Goal: Navigation & Orientation: Find specific page/section

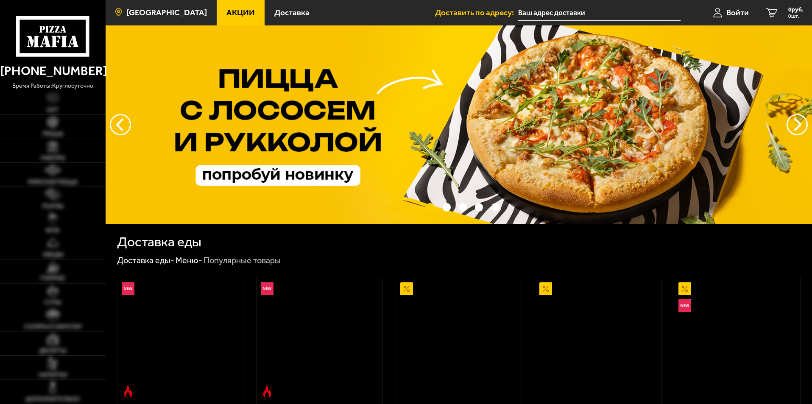
click at [170, 18] on link "[GEOGRAPHIC_DATA]" at bounding box center [161, 12] width 111 height 25
click at [140, 17] on link "[GEOGRAPHIC_DATA]" at bounding box center [161, 12] width 111 height 25
click at [159, 9] on span "[GEOGRAPHIC_DATA]" at bounding box center [166, 12] width 81 height 8
click at [131, 6] on link "[GEOGRAPHIC_DATA]" at bounding box center [161, 12] width 111 height 25
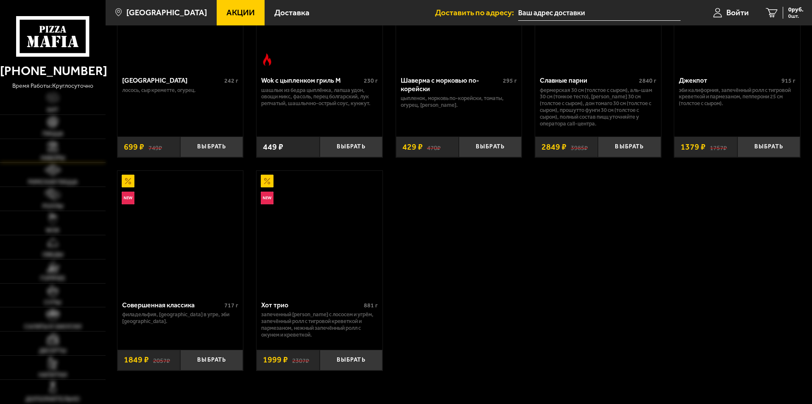
scroll to position [424, 0]
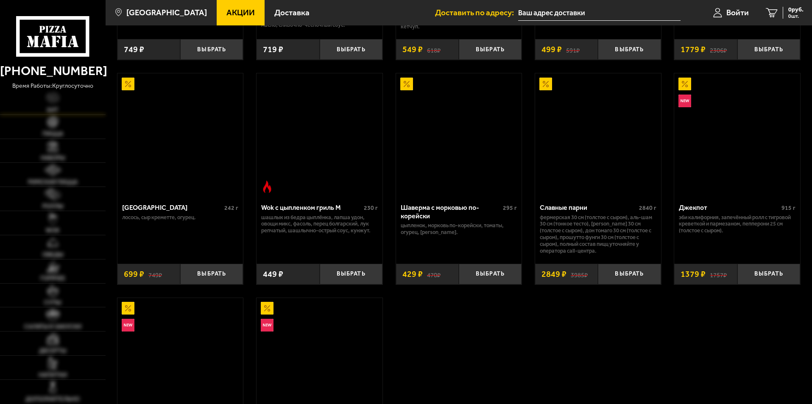
click at [59, 107] on link "Хит" at bounding box center [53, 103] width 106 height 24
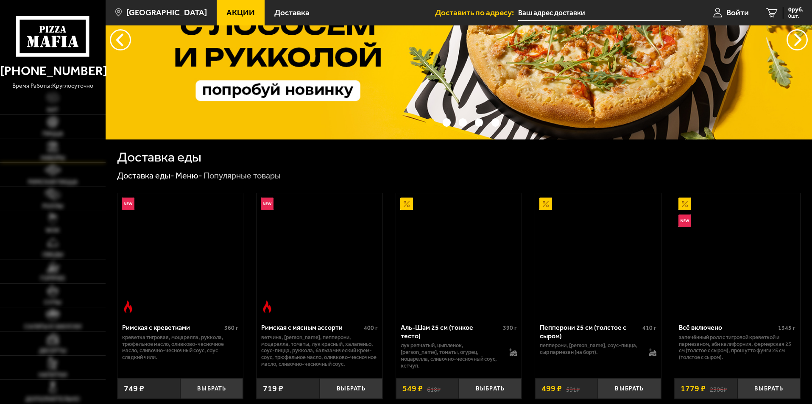
scroll to position [0, 0]
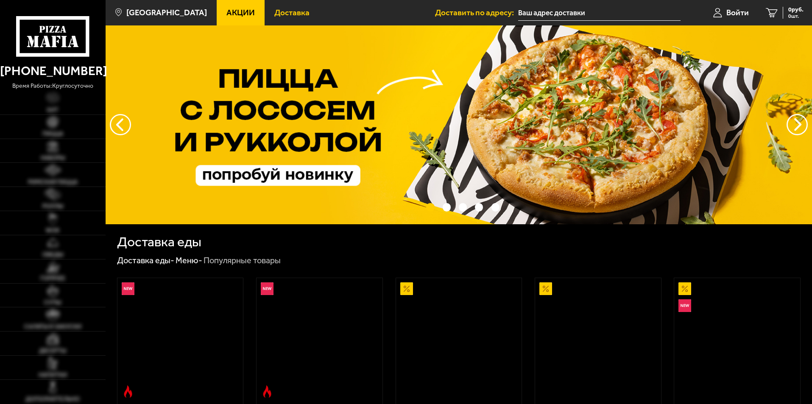
click at [274, 14] on span "Доставка" at bounding box center [291, 12] width 35 height 8
